Goal: Task Accomplishment & Management: Complete application form

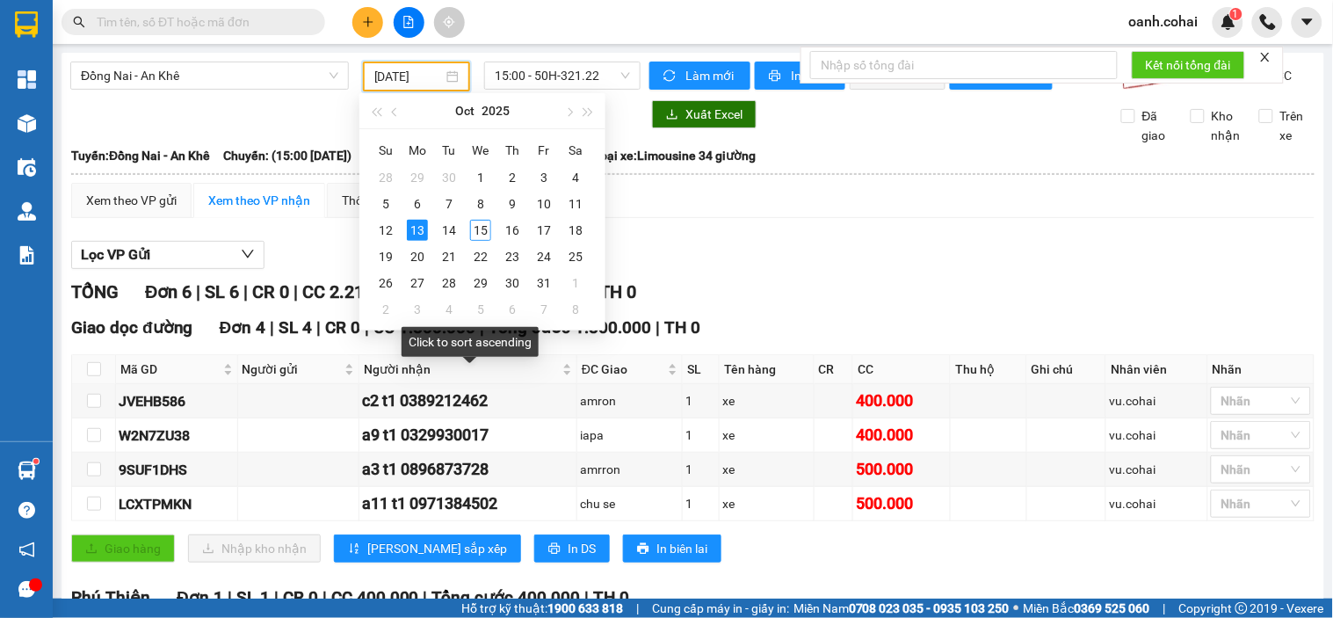
type input "[DATE]"
click at [370, 25] on icon "plus" at bounding box center [368, 22] width 12 height 12
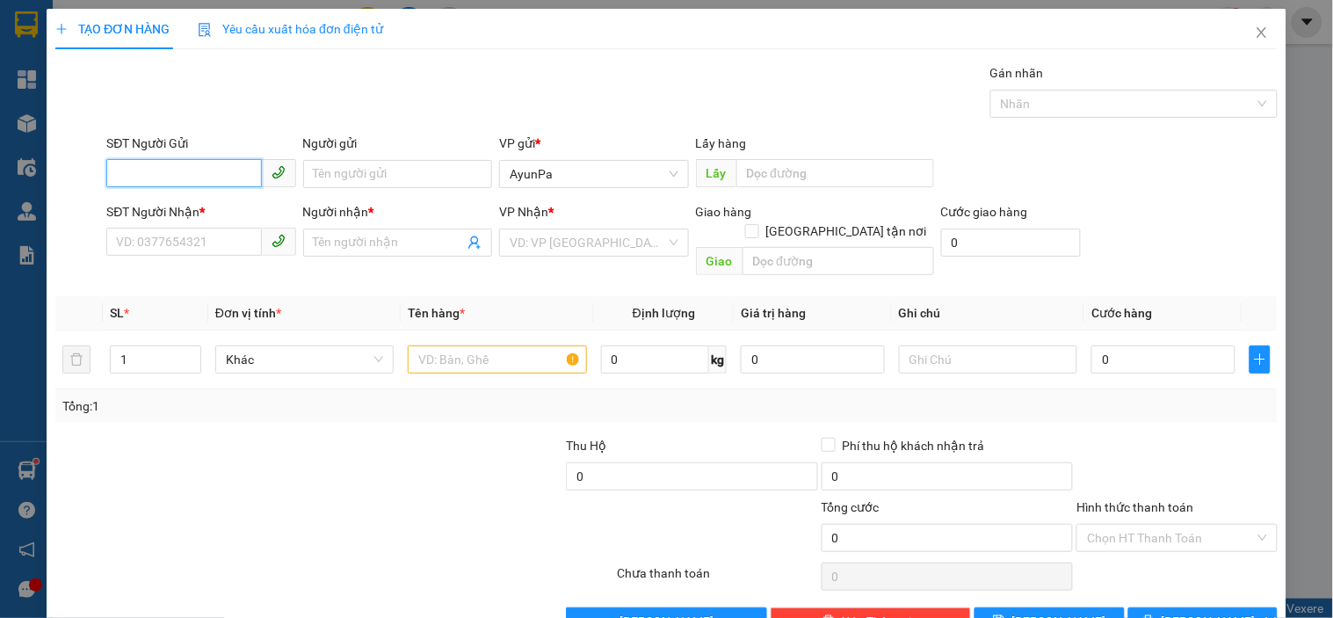
paste input "0356979790"
type input "0356979790"
click at [198, 247] on input "SĐT Người Nhận *" at bounding box center [183, 242] width 155 height 28
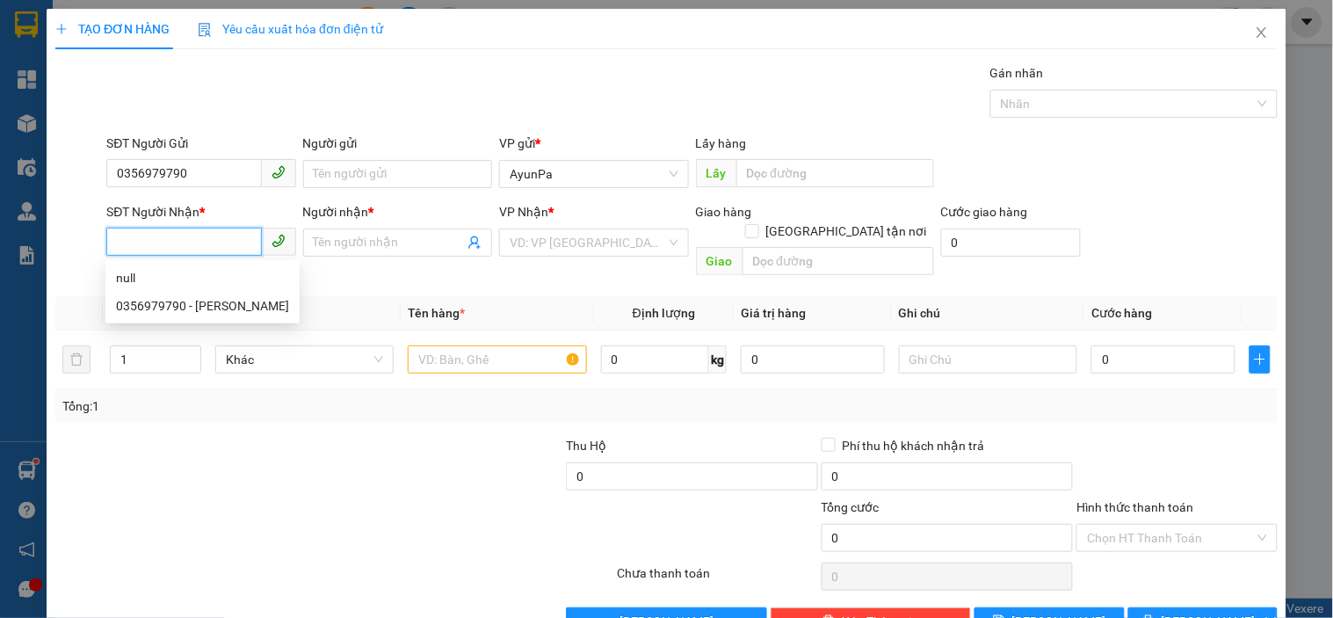
paste input "0339230664"
type input "0339230664"
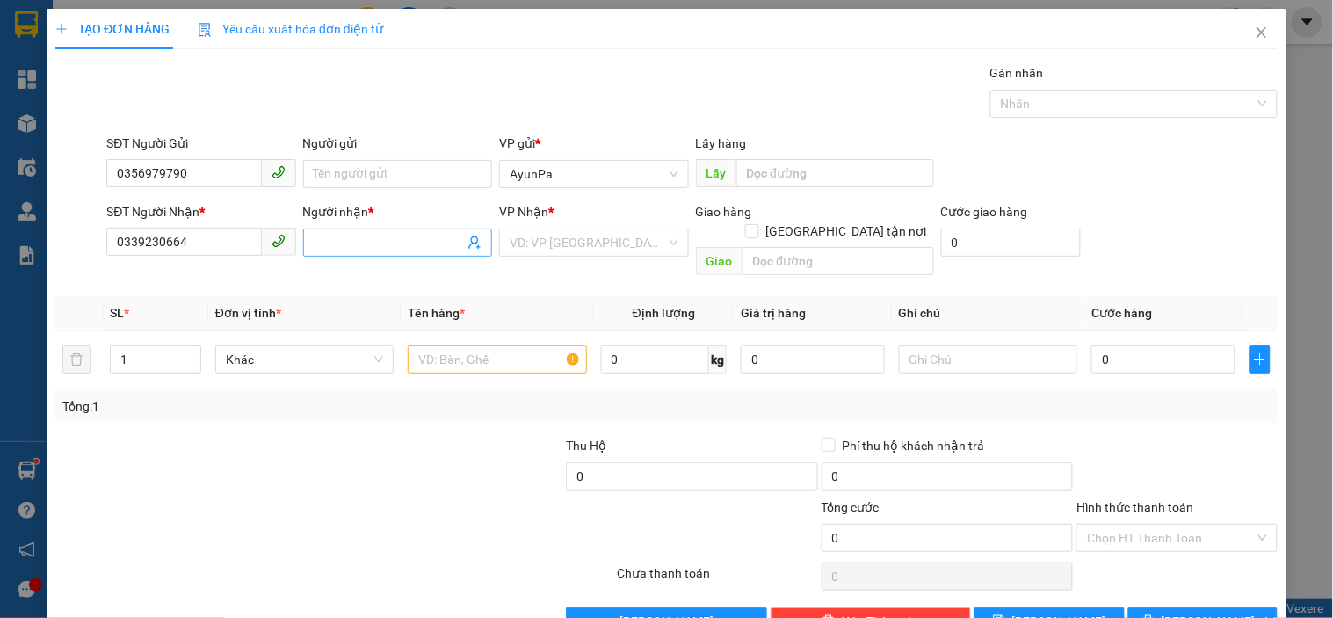
click at [329, 247] on input "Người nhận *" at bounding box center [389, 242] width 150 height 19
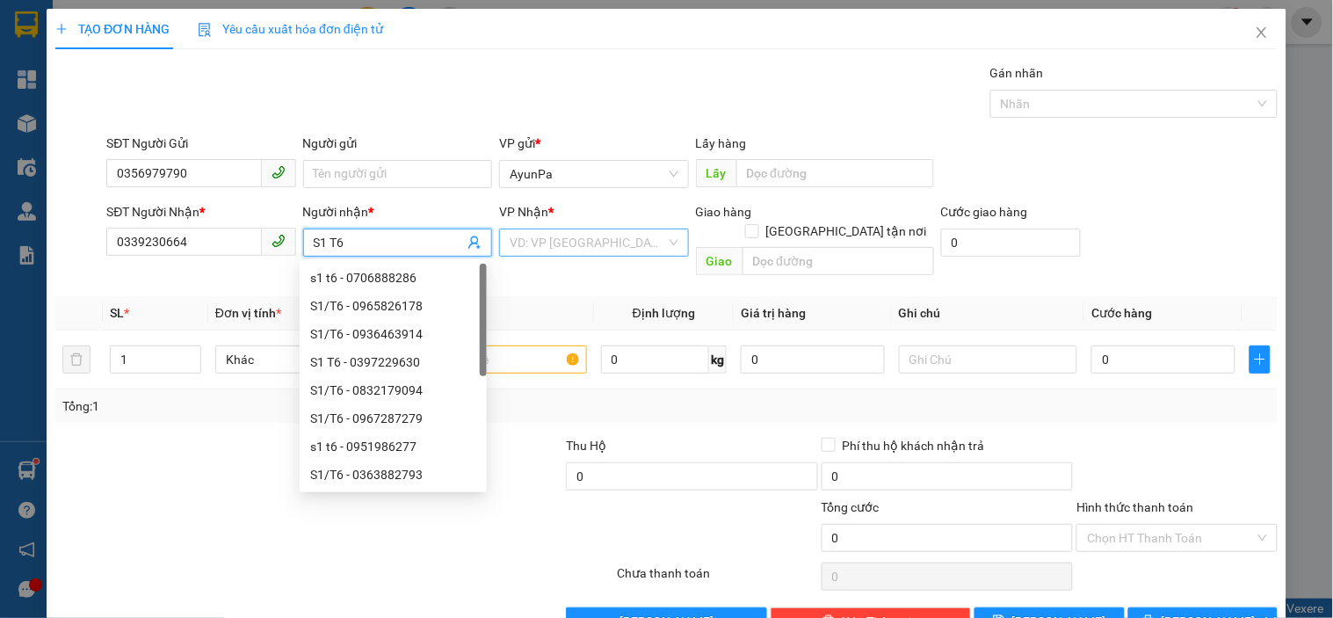
type input "S1 T6"
drag, startPoint x: 583, startPoint y: 240, endPoint x: 576, endPoint y: 256, distance: 17.0
click at [583, 241] on input "search" at bounding box center [588, 242] width 156 height 26
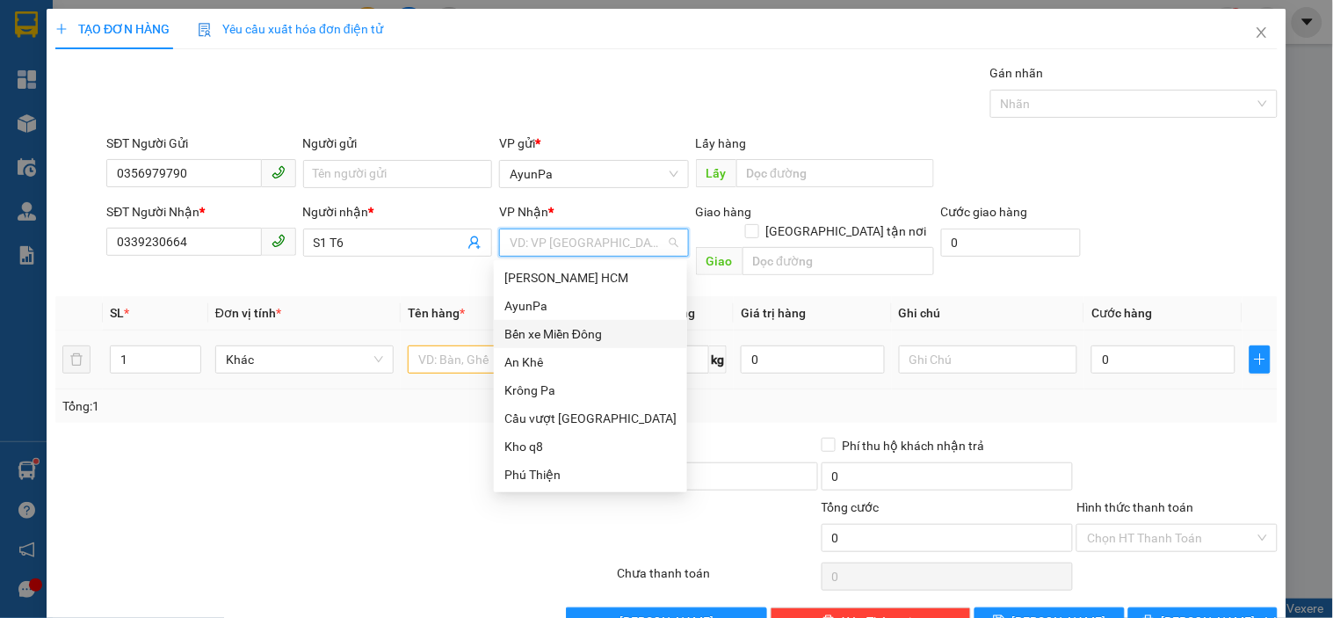
drag, startPoint x: 584, startPoint y: 330, endPoint x: 542, endPoint y: 346, distance: 45.0
click at [582, 331] on div "Bến xe Miền Đông" at bounding box center [590, 333] width 172 height 19
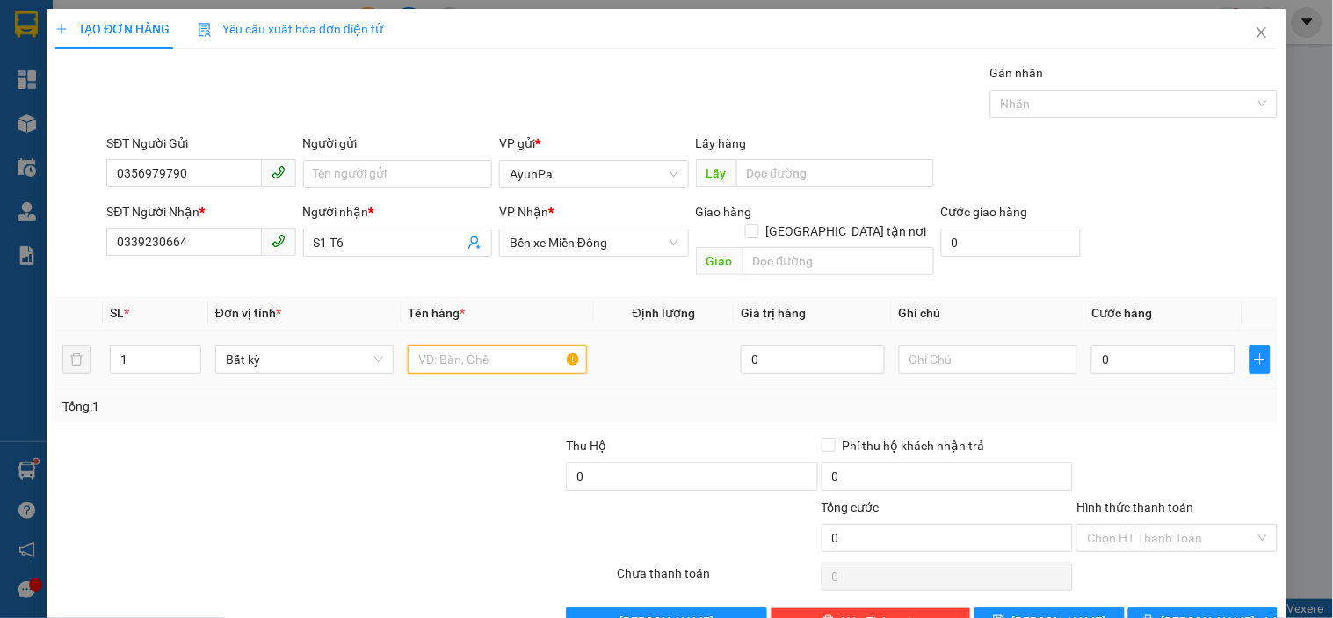
click at [479, 345] on input "text" at bounding box center [497, 359] width 178 height 28
type input "1XE 67"
type input "4"
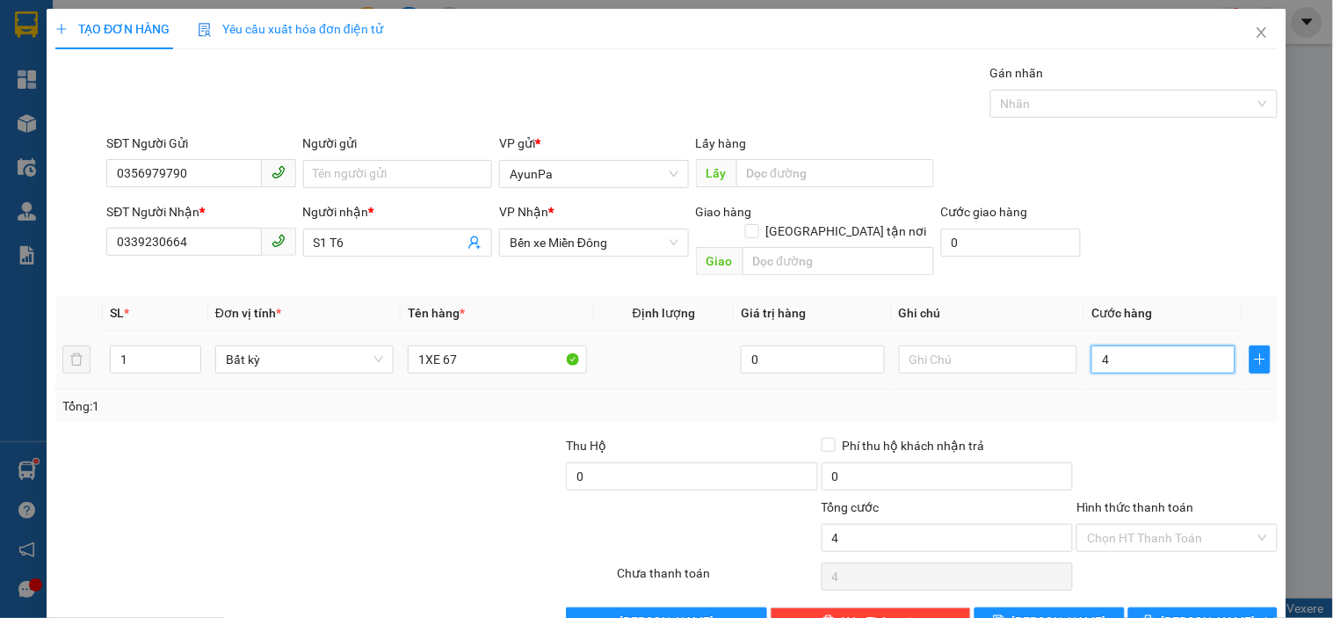
type input "45"
type input "450"
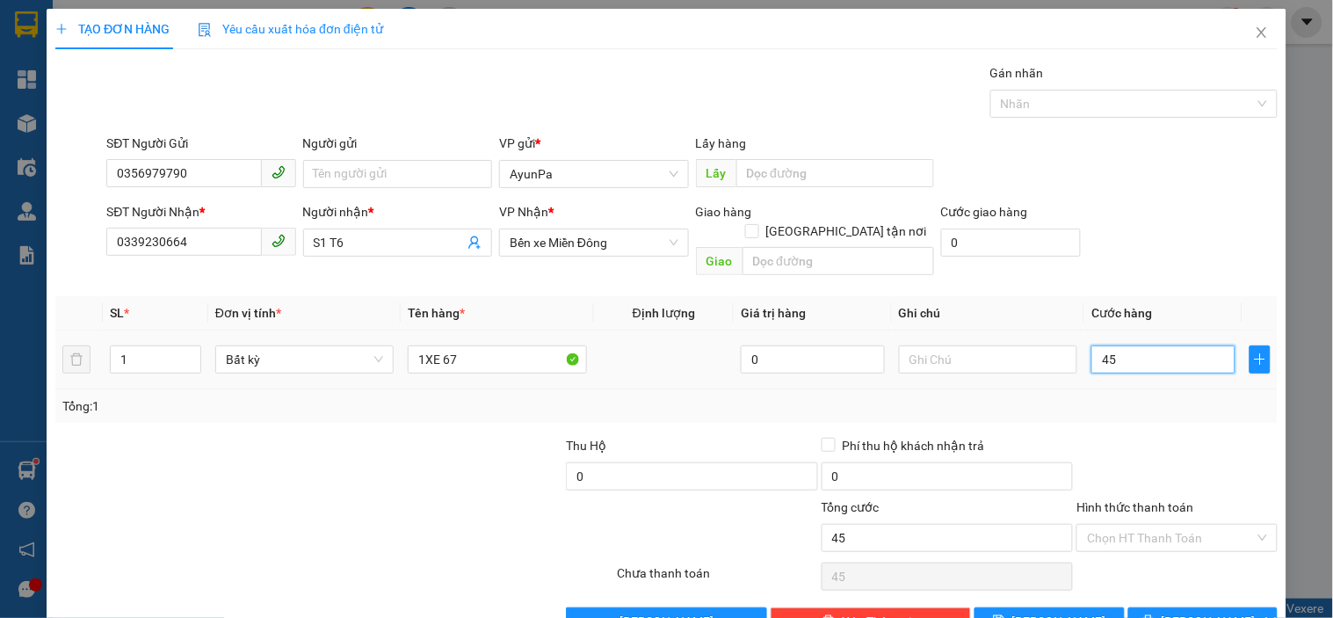
type input "450"
type input "450.000"
click at [976, 345] on input "text" at bounding box center [988, 359] width 178 height 28
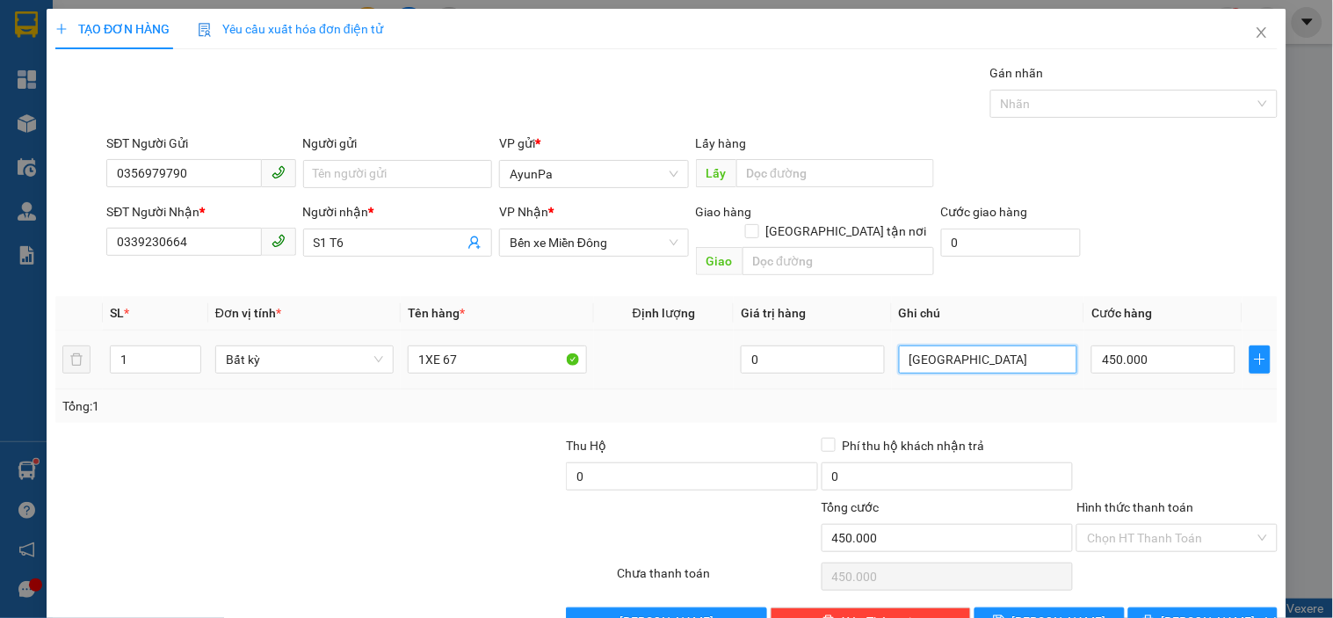
type input "T"
type input "K GIẤY TỜ"
click at [1213, 525] on input "Hình thức thanh toán" at bounding box center [1170, 538] width 167 height 26
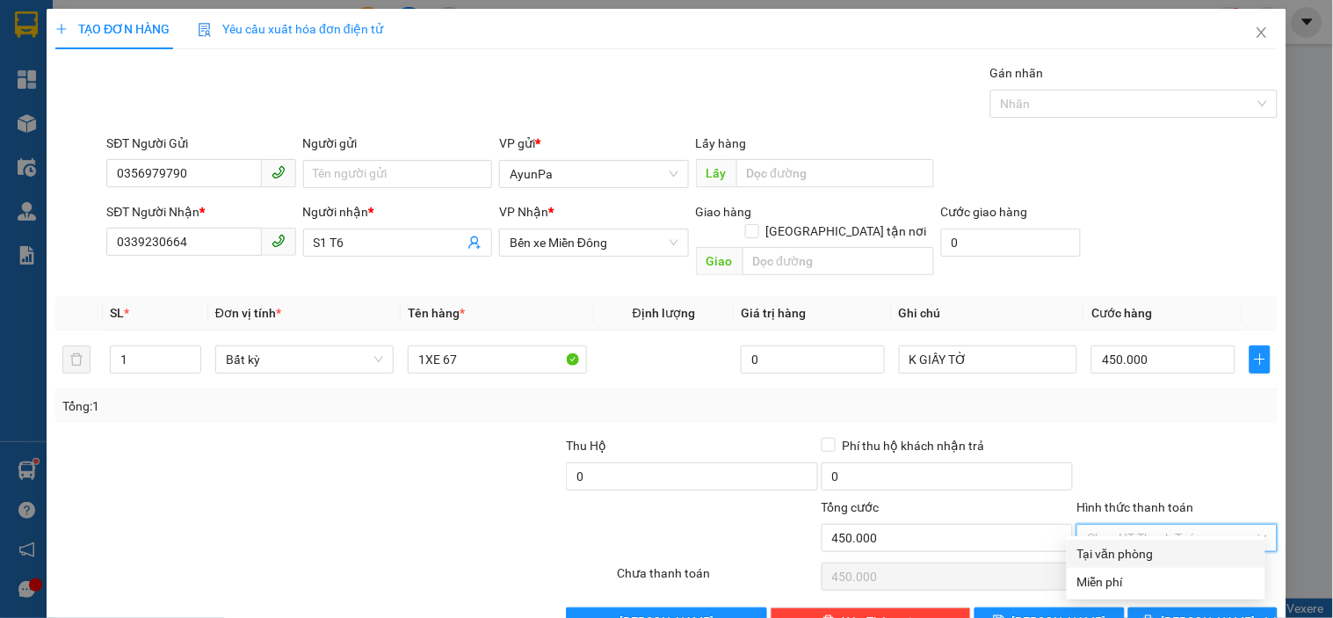
drag, startPoint x: 1164, startPoint y: 540, endPoint x: 1161, endPoint y: 550, distance: 10.3
click at [1161, 550] on div "Tại văn phòng" at bounding box center [1166, 554] width 199 height 28
type input "0"
click at [1163, 607] on button "[PERSON_NAME] và In" at bounding box center [1202, 621] width 149 height 28
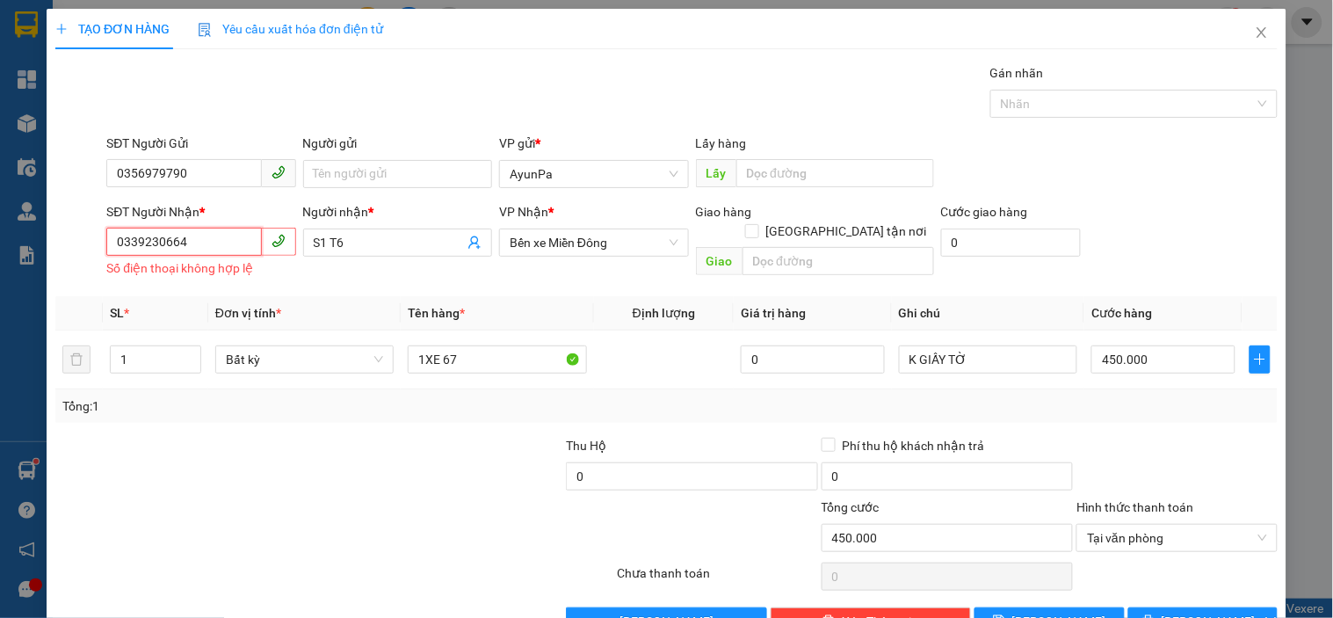
click at [120, 249] on input "0339230664" at bounding box center [183, 242] width 155 height 28
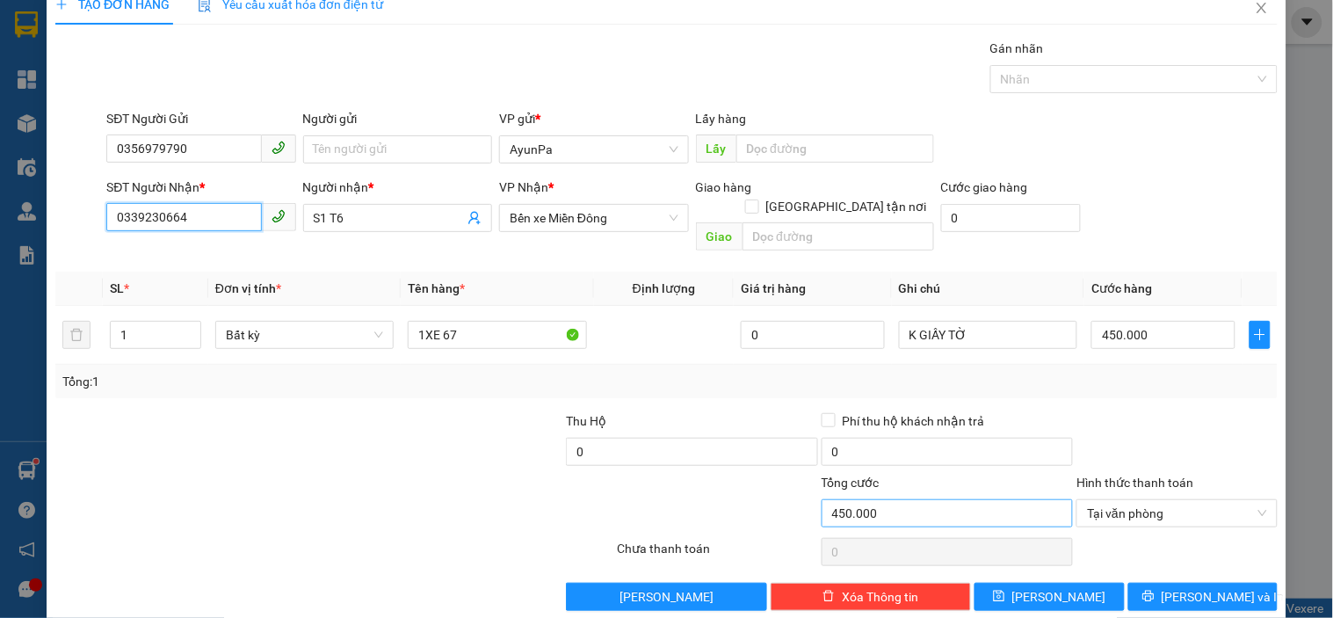
scroll to position [32, 0]
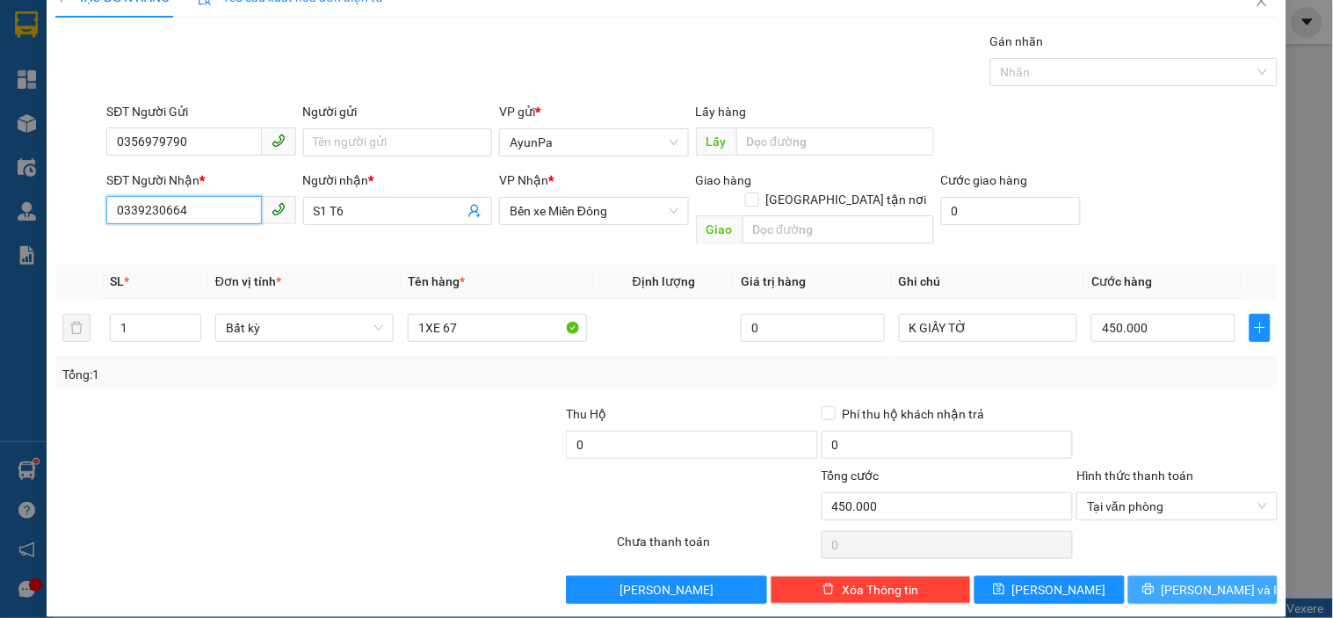
type input "0339230664"
click at [1145, 576] on button "[PERSON_NAME] và In" at bounding box center [1202, 590] width 149 height 28
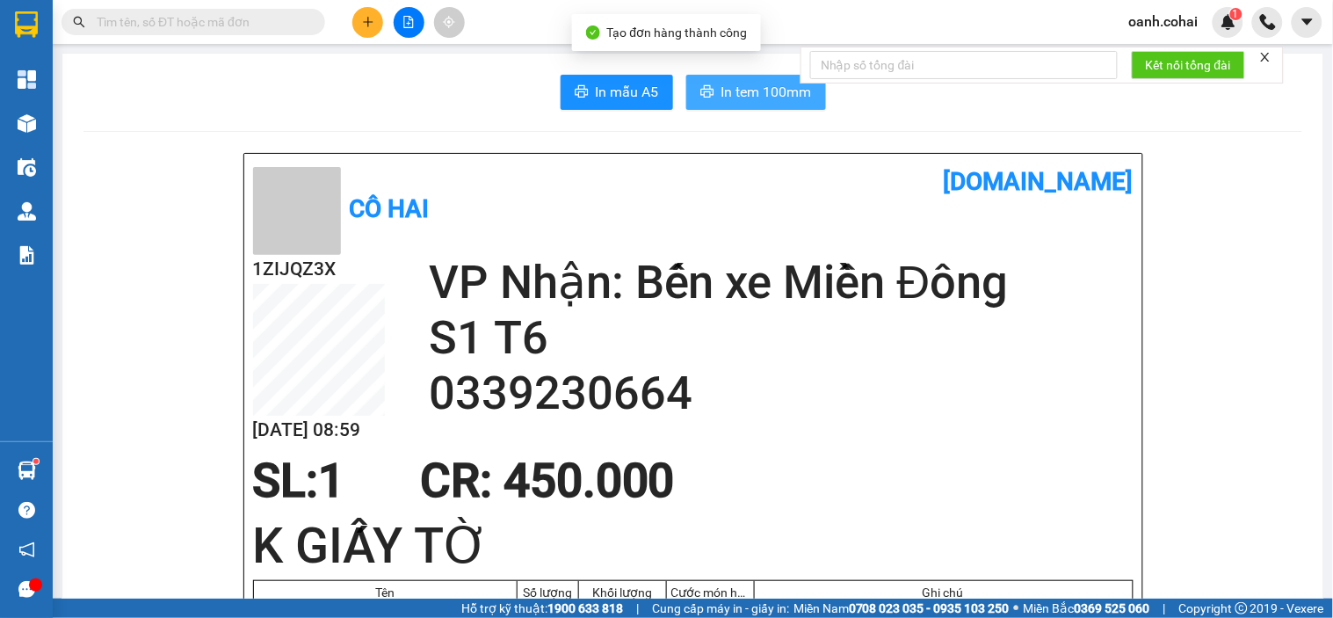
click at [731, 107] on button "In tem 100mm" at bounding box center [756, 92] width 140 height 35
click at [370, 9] on button at bounding box center [367, 22] width 31 height 31
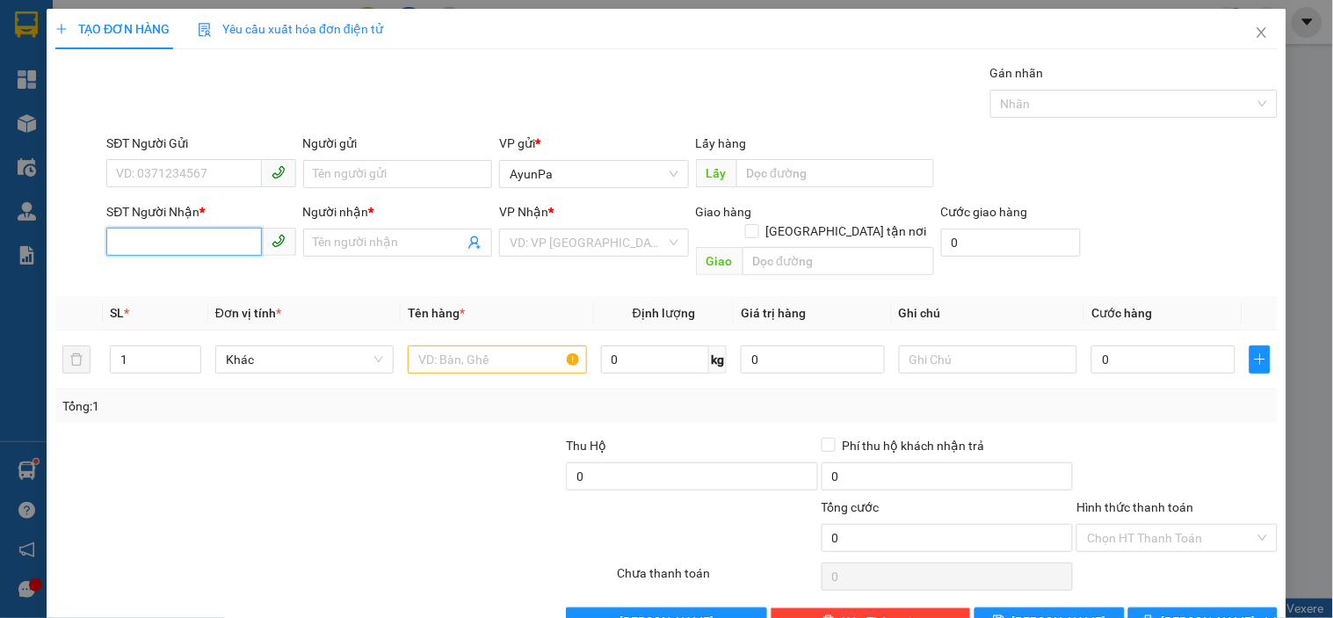
click at [224, 252] on input "SĐT Người Nhận *" at bounding box center [183, 242] width 155 height 28
type input "0339910787"
click at [183, 282] on div "0339910787 - hiep" at bounding box center [199, 277] width 166 height 19
type input "hiep"
type input "0339910787"
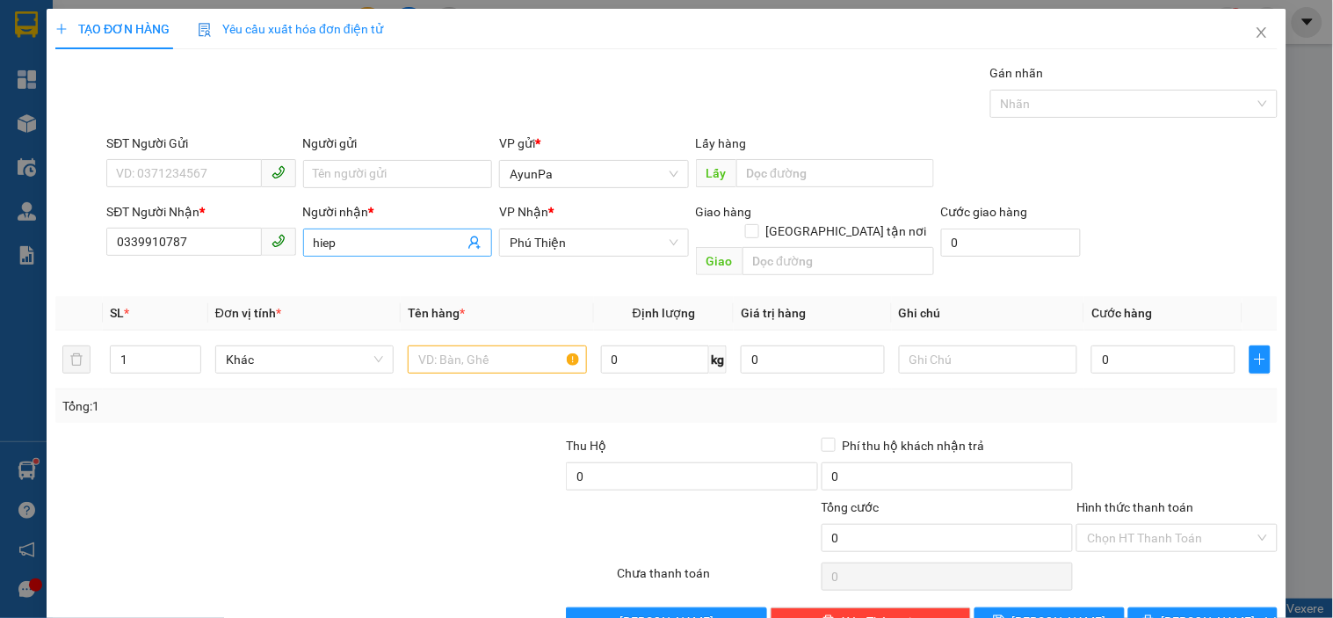
click at [351, 251] on input "hiep" at bounding box center [389, 242] width 150 height 19
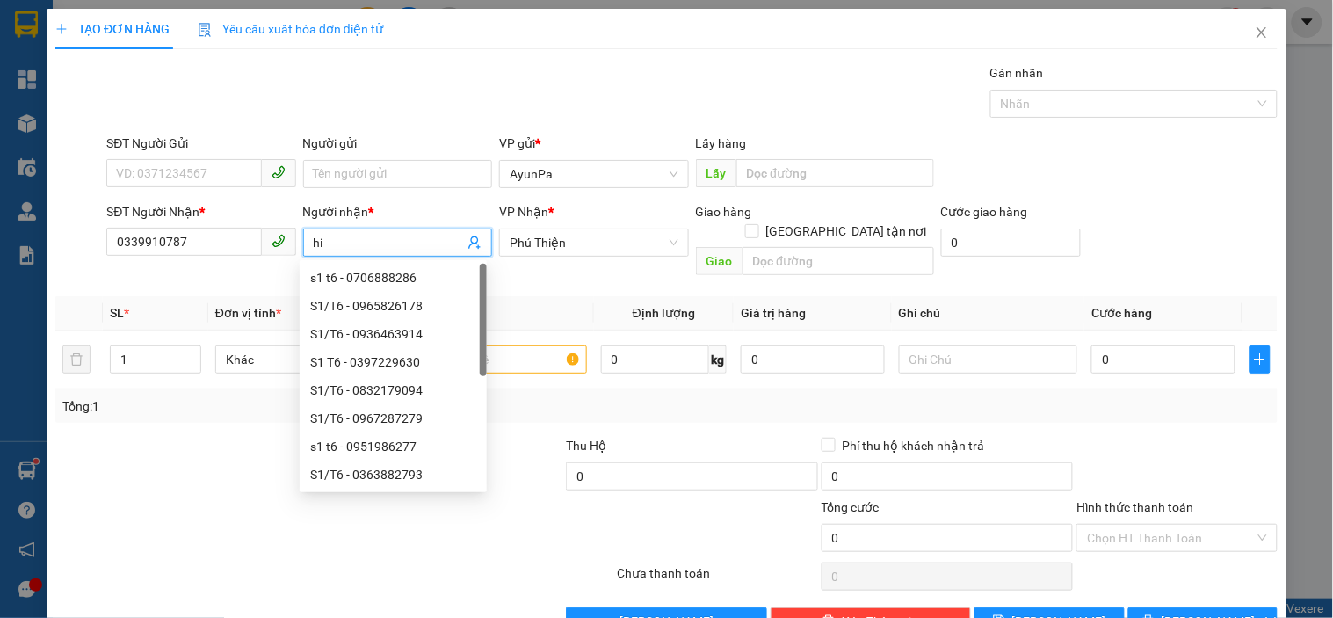
type input "h"
click at [634, 242] on span "Phú Thiện" at bounding box center [594, 242] width 168 height 26
type input "Hiệp"
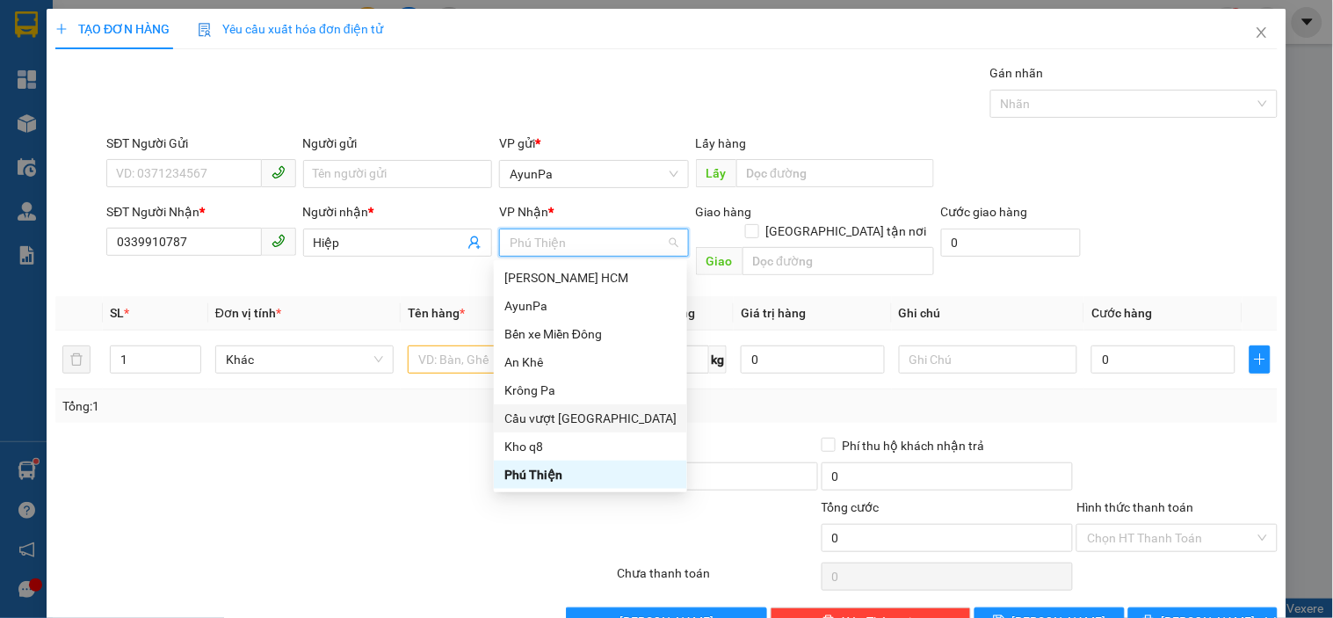
drag, startPoint x: 568, startPoint y: 417, endPoint x: 517, endPoint y: 409, distance: 51.6
click at [567, 417] on div "Cầu vượt [GEOGRAPHIC_DATA]" at bounding box center [590, 418] width 172 height 19
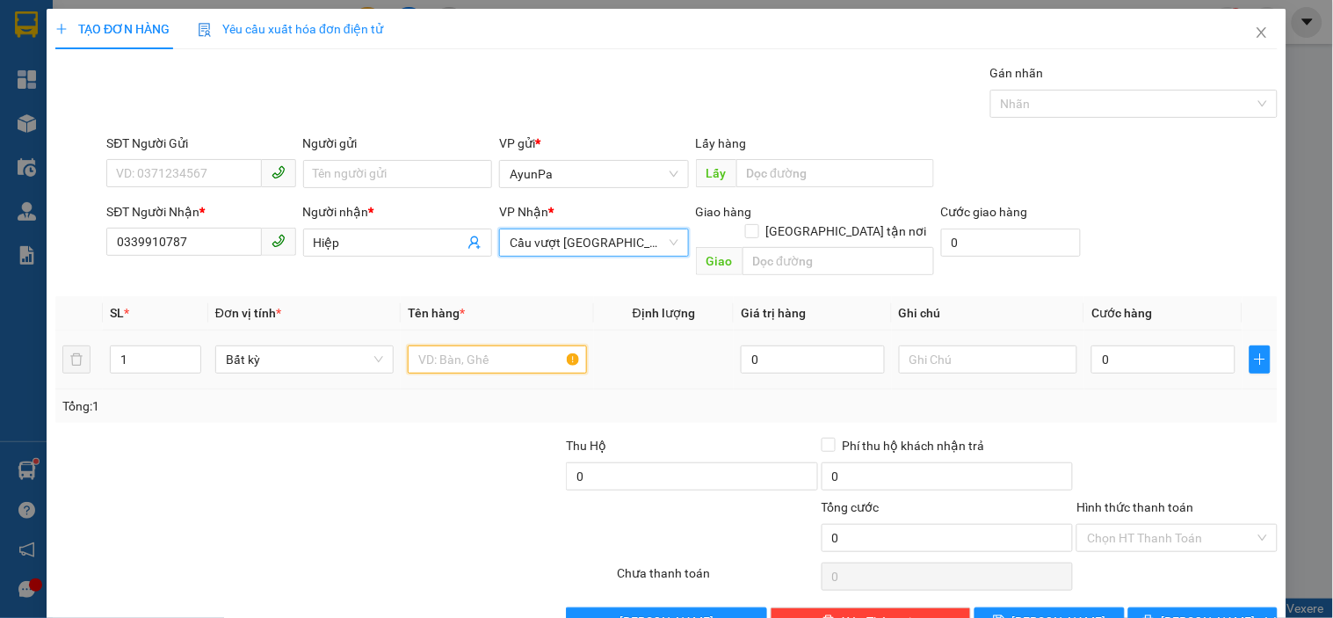
click at [470, 345] on input "text" at bounding box center [497, 359] width 178 height 28
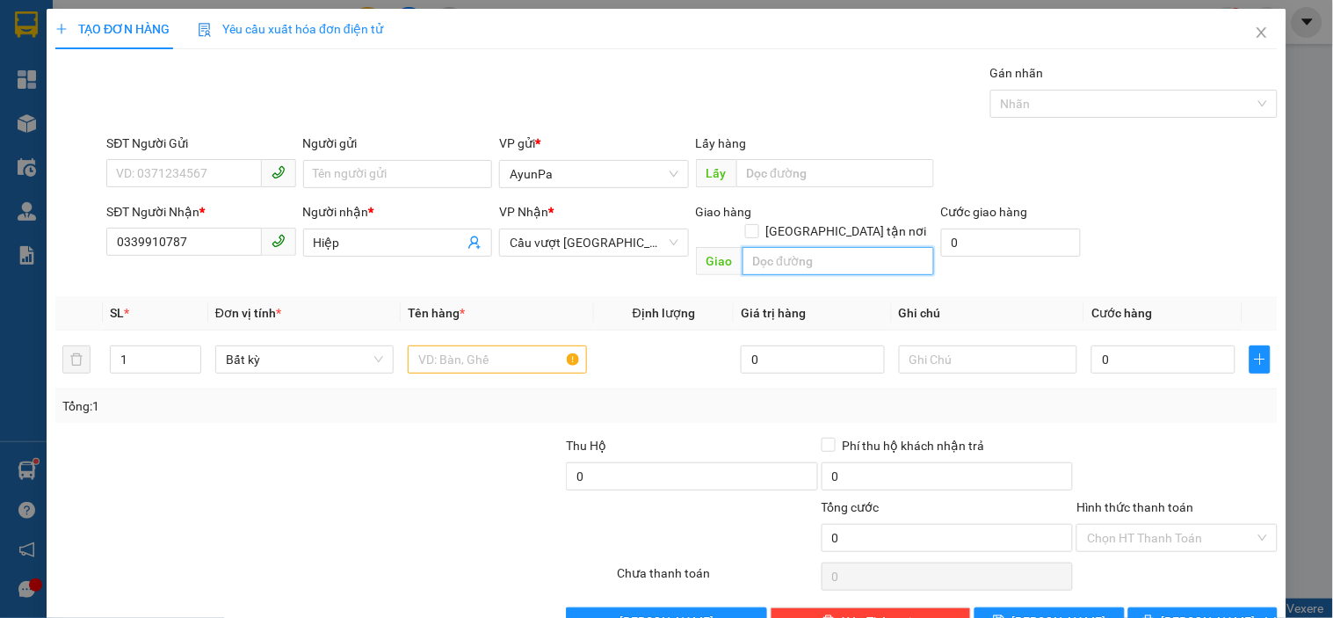
click at [766, 247] on input "text" at bounding box center [839, 261] width 192 height 28
type input "c"
type input "C.an Bến cát"
click at [458, 345] on input "text" at bounding box center [497, 359] width 178 height 28
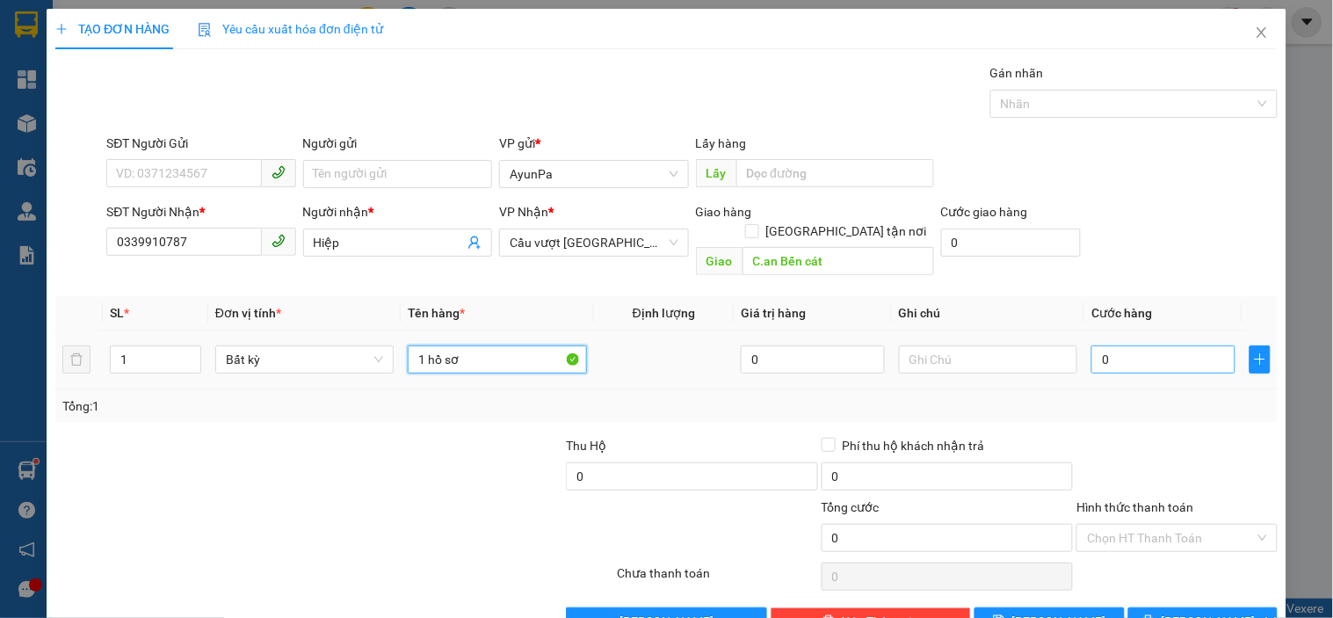
type input "1 hồ sơ"
click at [1102, 342] on div "0" at bounding box center [1163, 359] width 144 height 35
click at [1102, 345] on input "0" at bounding box center [1163, 359] width 144 height 28
type input "4"
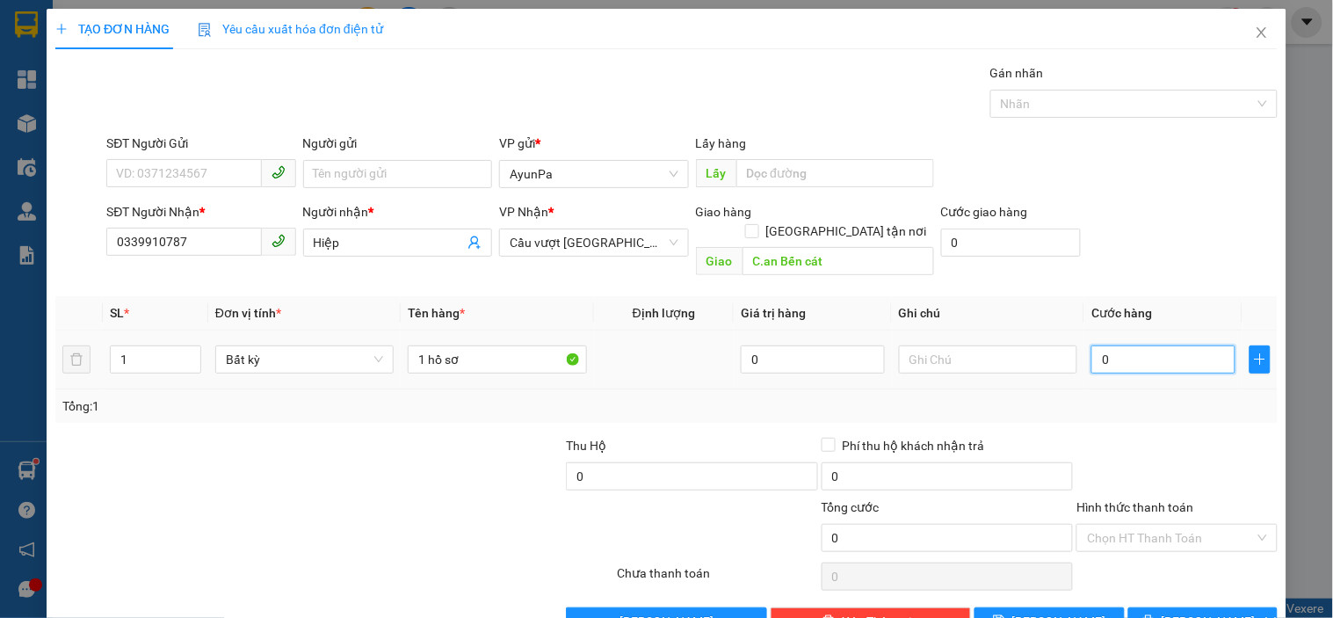
type input "4"
type input "40"
type input "40.000"
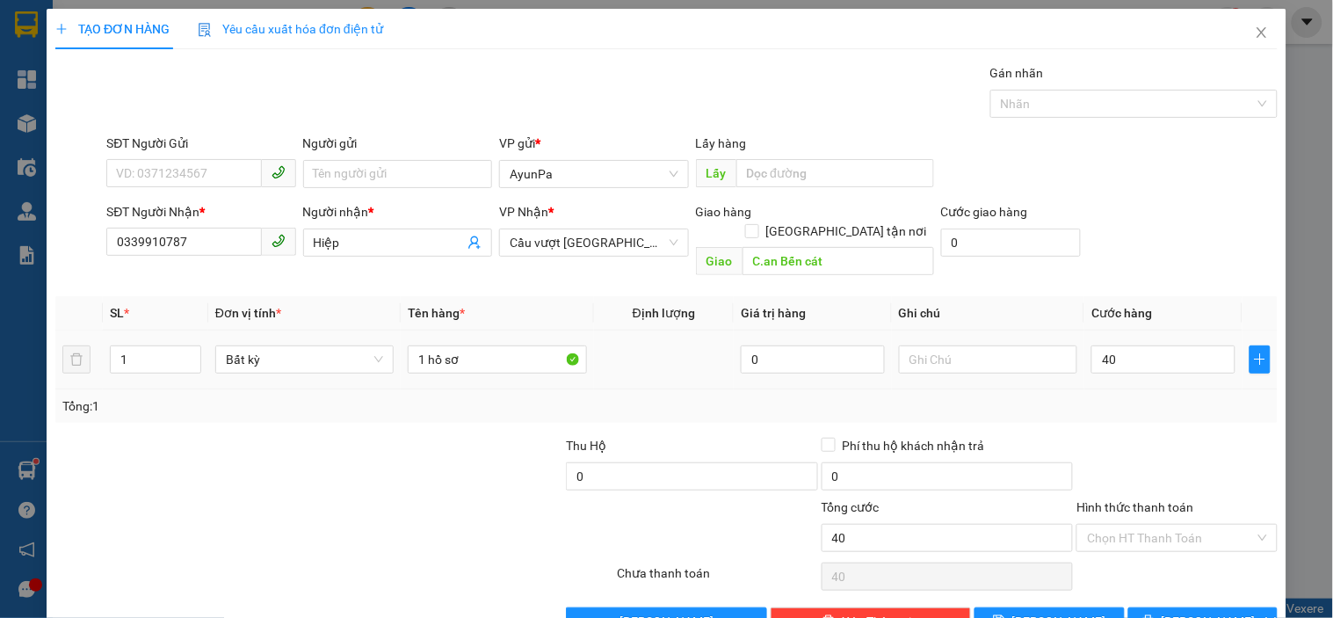
type input "40.000"
click at [1142, 396] on div "Tổng: 1" at bounding box center [666, 405] width 1208 height 19
click at [1148, 525] on input "Hình thức thanh toán" at bounding box center [1170, 538] width 167 height 26
drag, startPoint x: 1100, startPoint y: 541, endPoint x: 1102, endPoint y: 552, distance: 10.7
click at [1100, 545] on div "Tại văn phòng" at bounding box center [1166, 554] width 199 height 28
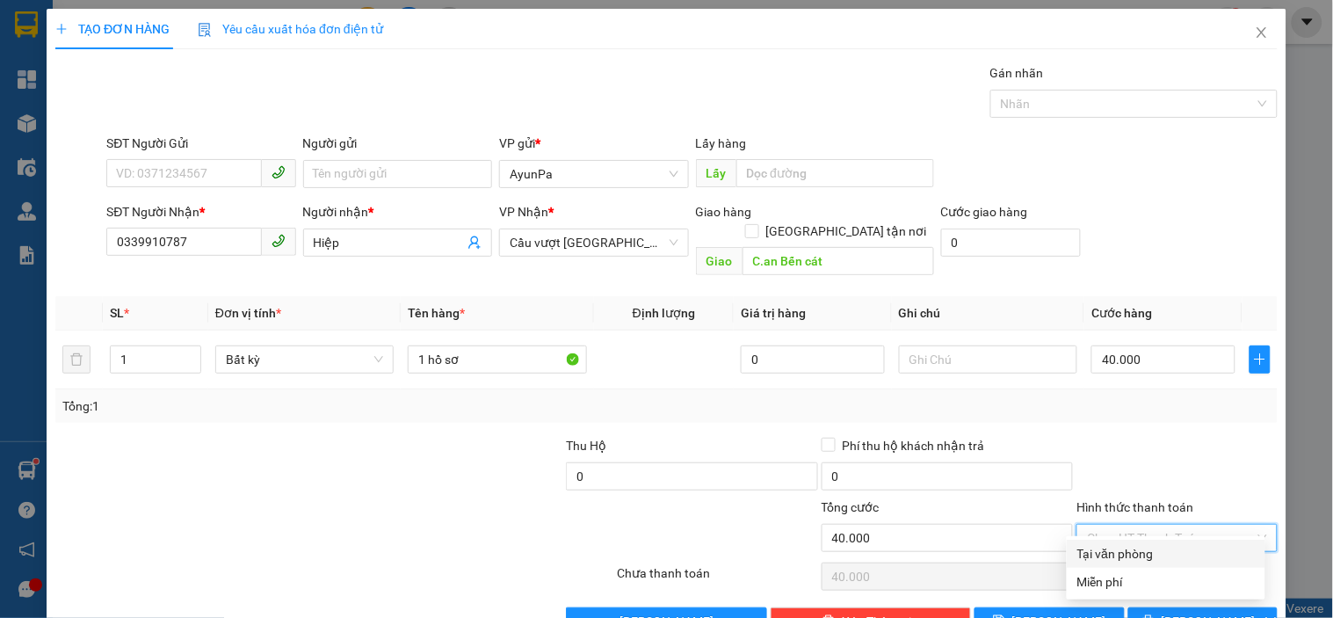
type input "0"
click at [1139, 607] on button "[PERSON_NAME] và In" at bounding box center [1202, 621] width 149 height 28
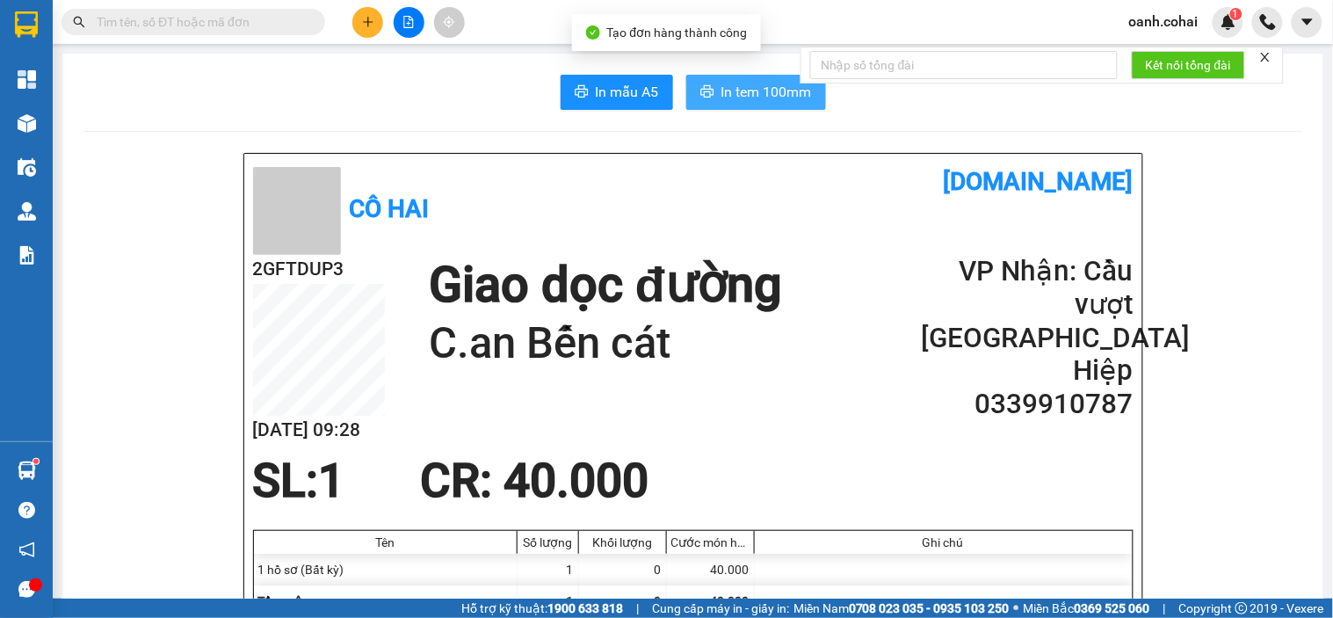
click at [751, 94] on span "In tem 100mm" at bounding box center [766, 92] width 91 height 22
click at [249, 15] on input "text" at bounding box center [200, 21] width 207 height 19
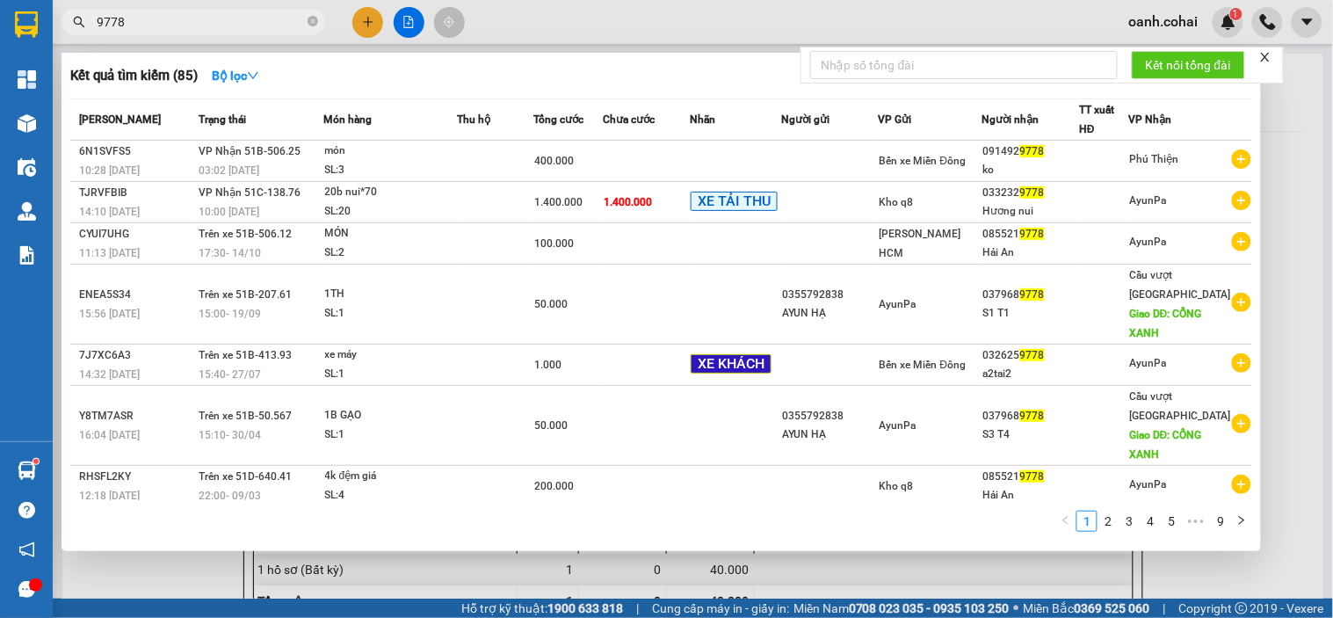
type input "9778"
click at [551, 11] on div at bounding box center [666, 309] width 1333 height 618
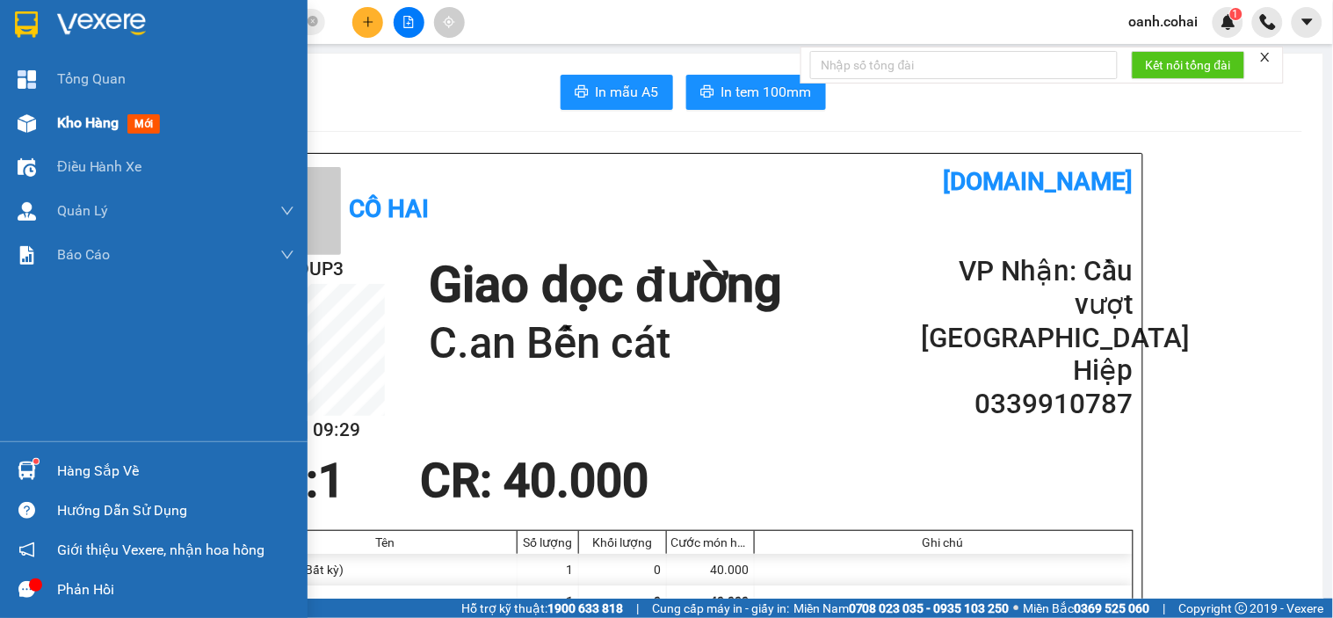
click at [89, 121] on span "Kho hàng" at bounding box center [88, 122] width 62 height 17
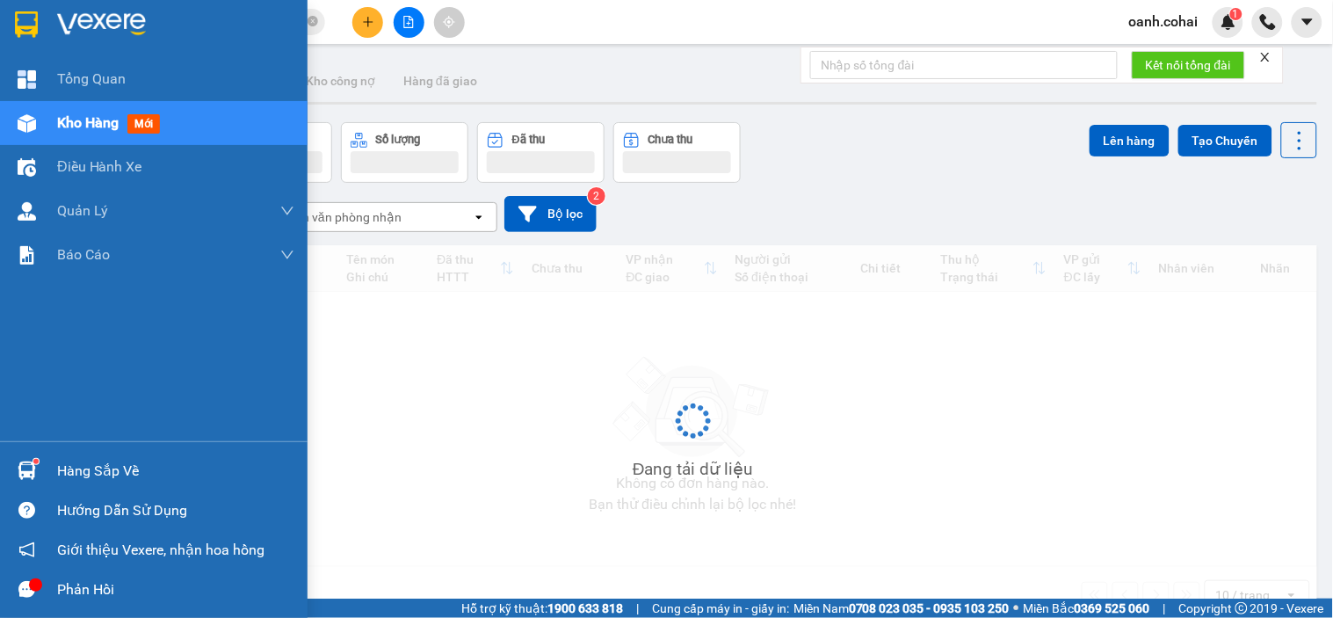
click at [86, 123] on span "Kho hàng" at bounding box center [88, 122] width 62 height 17
click at [83, 125] on span "Kho hàng" at bounding box center [88, 122] width 62 height 17
click at [83, 126] on span "Kho hàng" at bounding box center [88, 122] width 62 height 17
